Goal: Transaction & Acquisition: Book appointment/travel/reservation

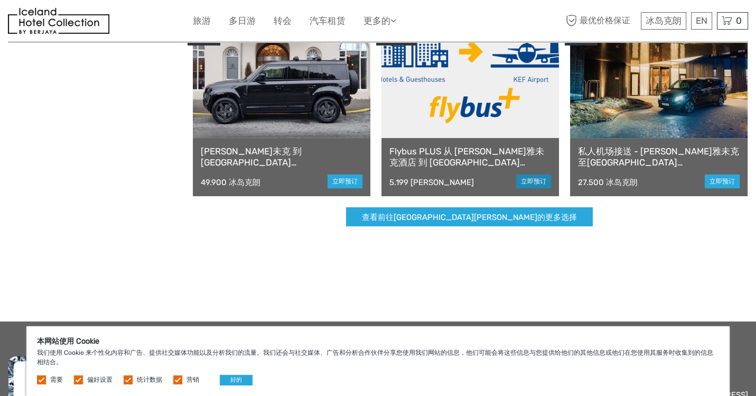
scroll to position [317, 0]
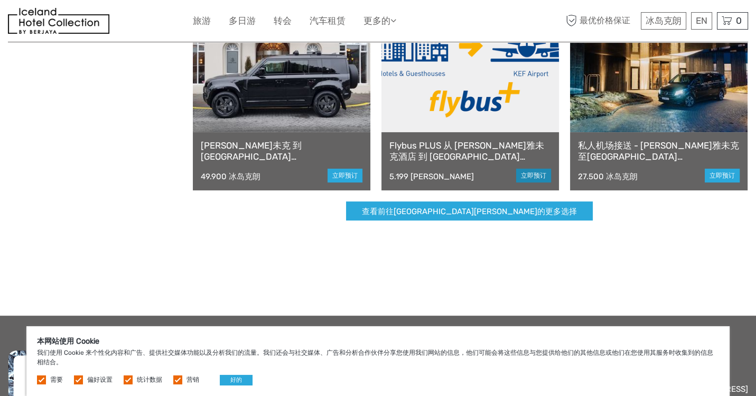
click at [537, 176] on font "立即预订" at bounding box center [533, 175] width 25 height 7
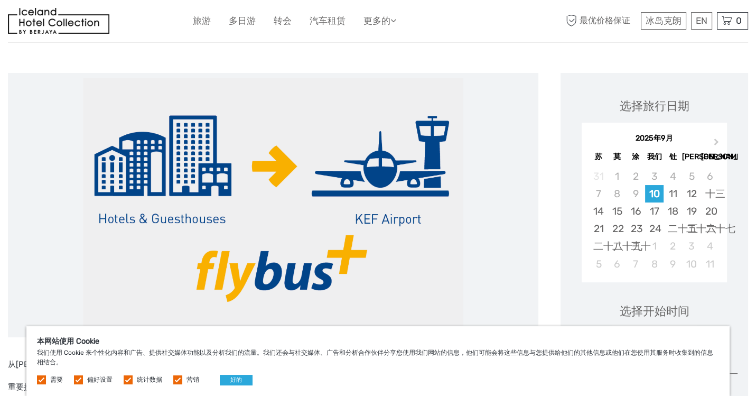
scroll to position [158, 0]
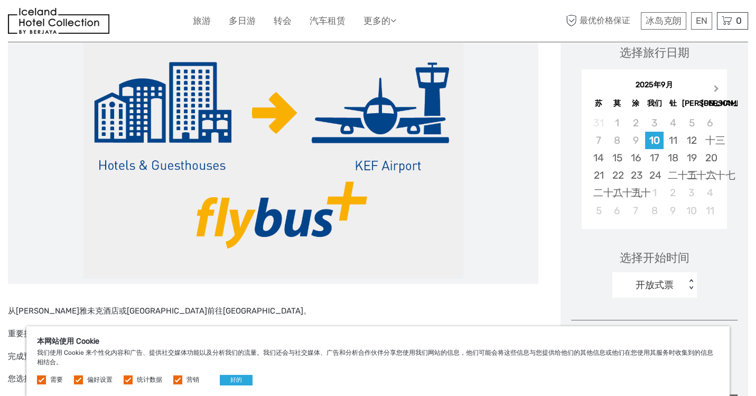
click at [717, 90] on button "下个月" at bounding box center [717, 90] width 17 height 17
click at [717, 91] on button "下个月" at bounding box center [717, 90] width 17 height 17
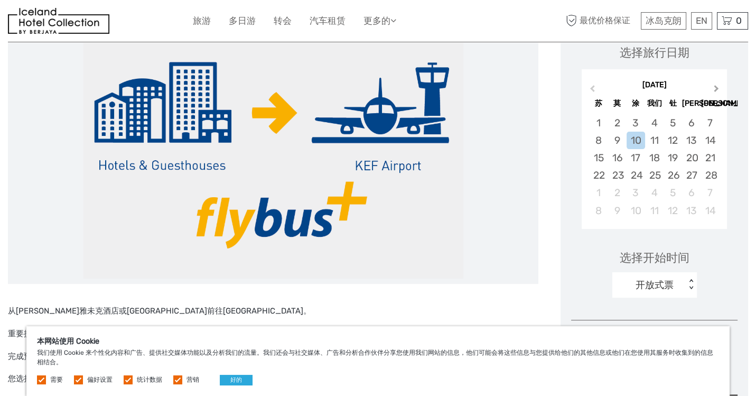
click at [717, 91] on button "下个月" at bounding box center [717, 90] width 17 height 17
click at [592, 89] on span "上个月" at bounding box center [592, 90] width 0 height 15
click at [710, 158] on div "21" at bounding box center [709, 157] width 18 height 17
click at [685, 286] on div "开放式票" at bounding box center [648, 285] width 73 height 16
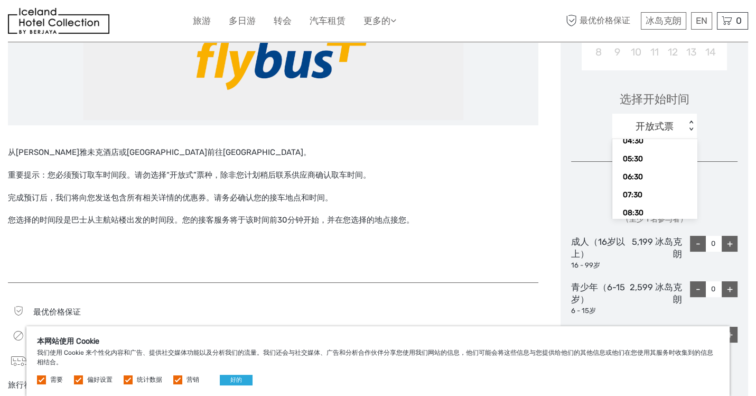
scroll to position [60, 0]
click at [629, 183] on font "07:30" at bounding box center [633, 187] width 20 height 9
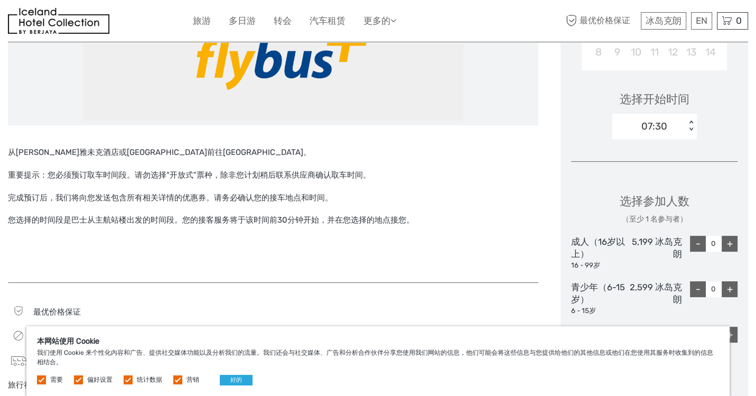
click at [692, 121] on font "< >" at bounding box center [691, 125] width 7 height 11
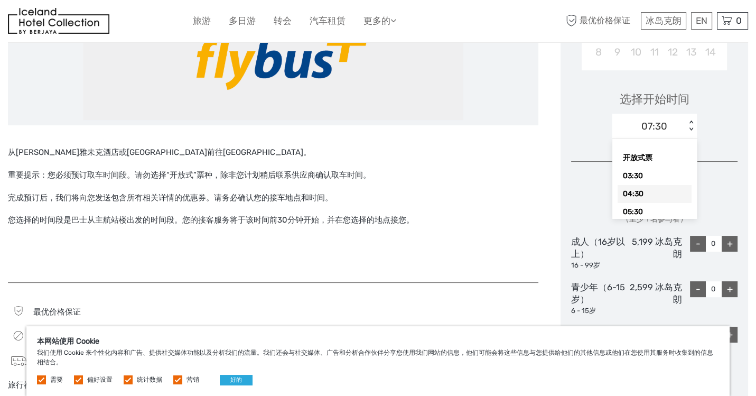
scroll to position [52, 0]
click at [644, 173] on div "06:30" at bounding box center [654, 177] width 74 height 18
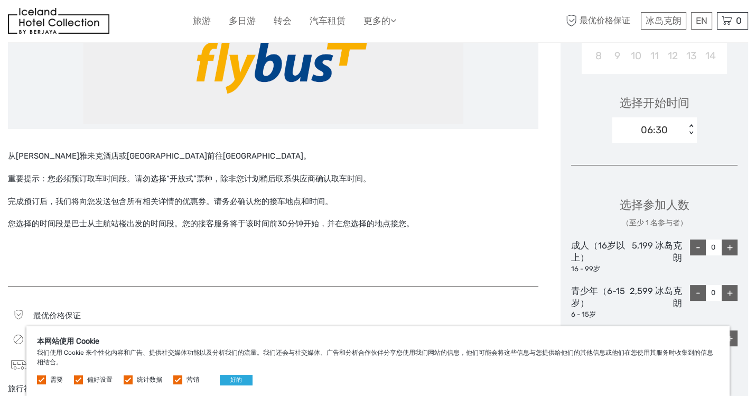
scroll to position [317, 0]
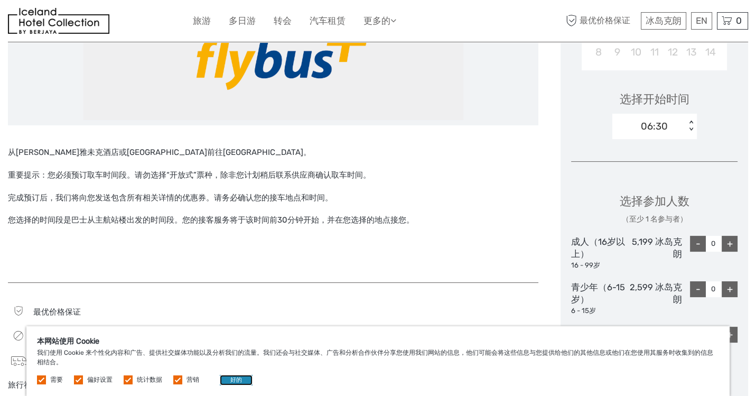
click at [238, 382] on font "好的" at bounding box center [236, 379] width 12 height 7
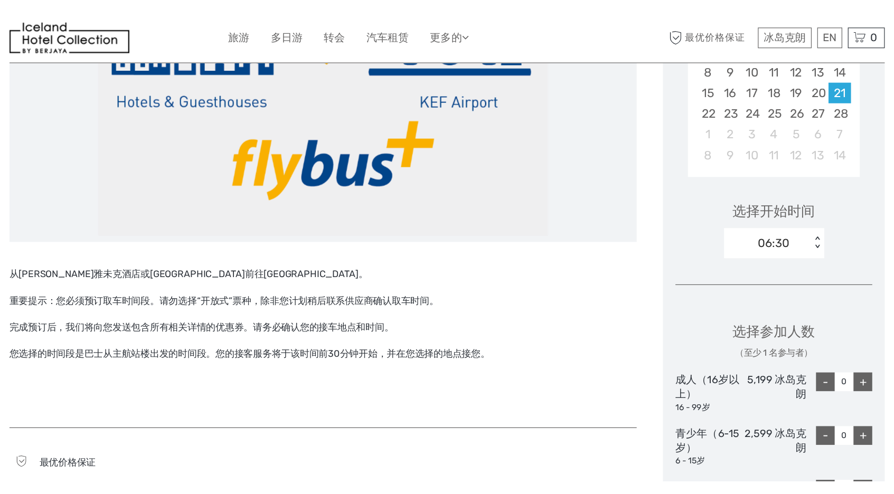
scroll to position [264, 0]
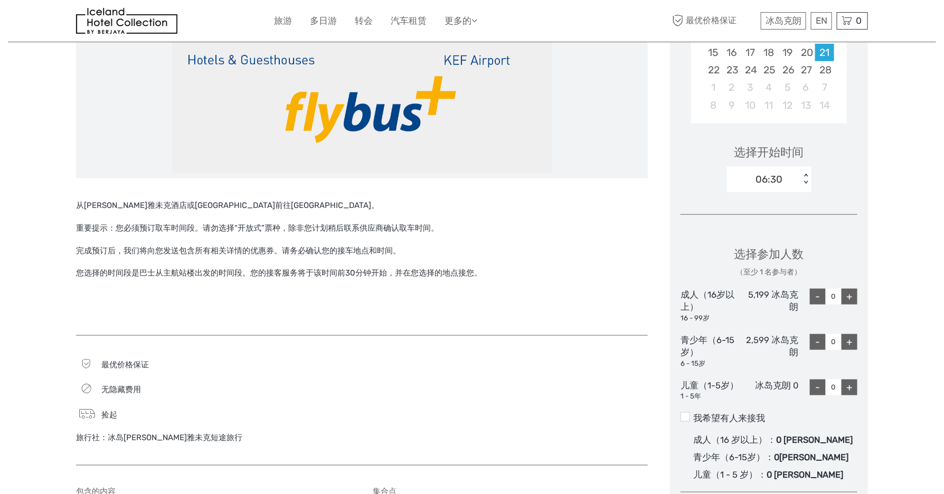
click at [755, 175] on font "< >" at bounding box center [806, 179] width 7 height 11
click at [755, 231] on font "03:30" at bounding box center [748, 228] width 20 height 9
click at [755, 182] on font "< >" at bounding box center [806, 179] width 7 height 11
click at [755, 242] on div "地区 / 出发地： 首都地区 出行方式： 公共汽车 45分钟 已验证运营商 Flybus PLUS 从 [PERSON_NAME]雅未克酒店 到 [GEOGR…" at bounding box center [472, 348] width 928 height 1225
click at [755, 184] on div "03:30 < >" at bounding box center [769, 179] width 84 height 25
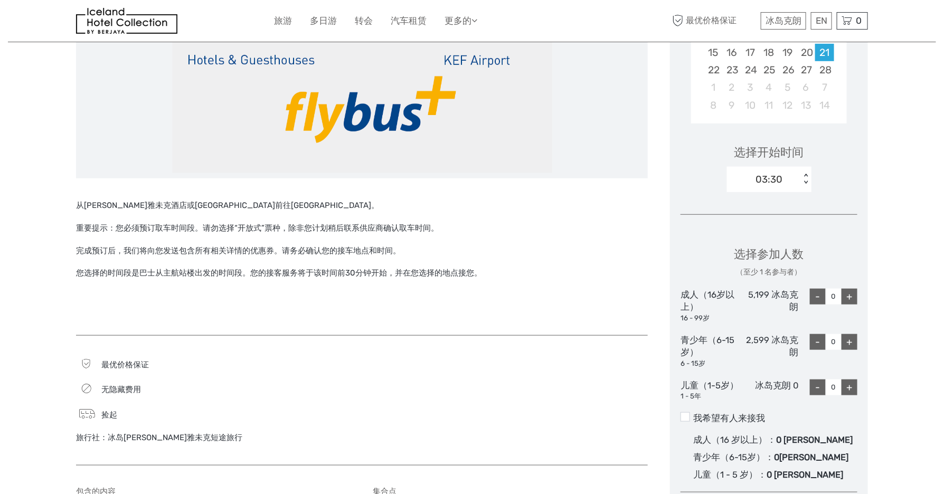
click at [54, 336] on div "地区 / 出发地： 首都地区 出行方式： 公共汽车 45分钟 已验证运营商 Flybus PLUS 从 [PERSON_NAME]雅未克酒店 到 [GEOGR…" at bounding box center [472, 348] width 928 height 1225
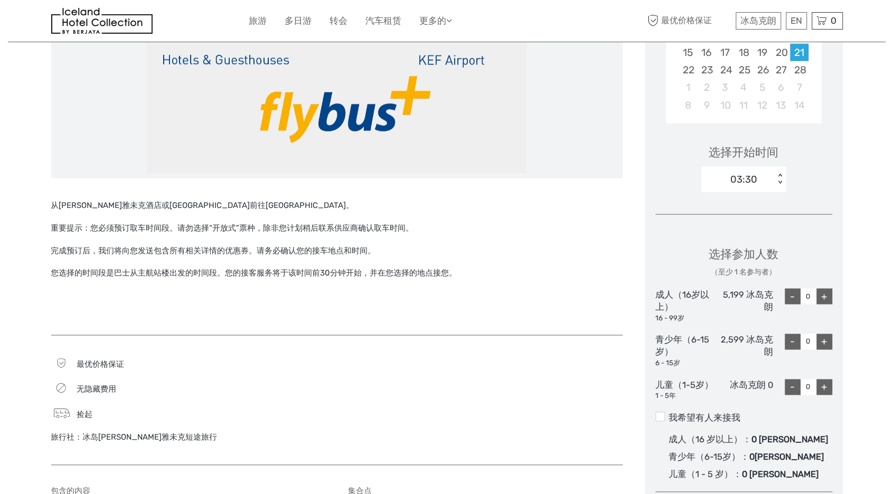
click at [755, 182] on font "< >" at bounding box center [780, 179] width 7 height 11
